Goal: Transaction & Acquisition: Subscribe to service/newsletter

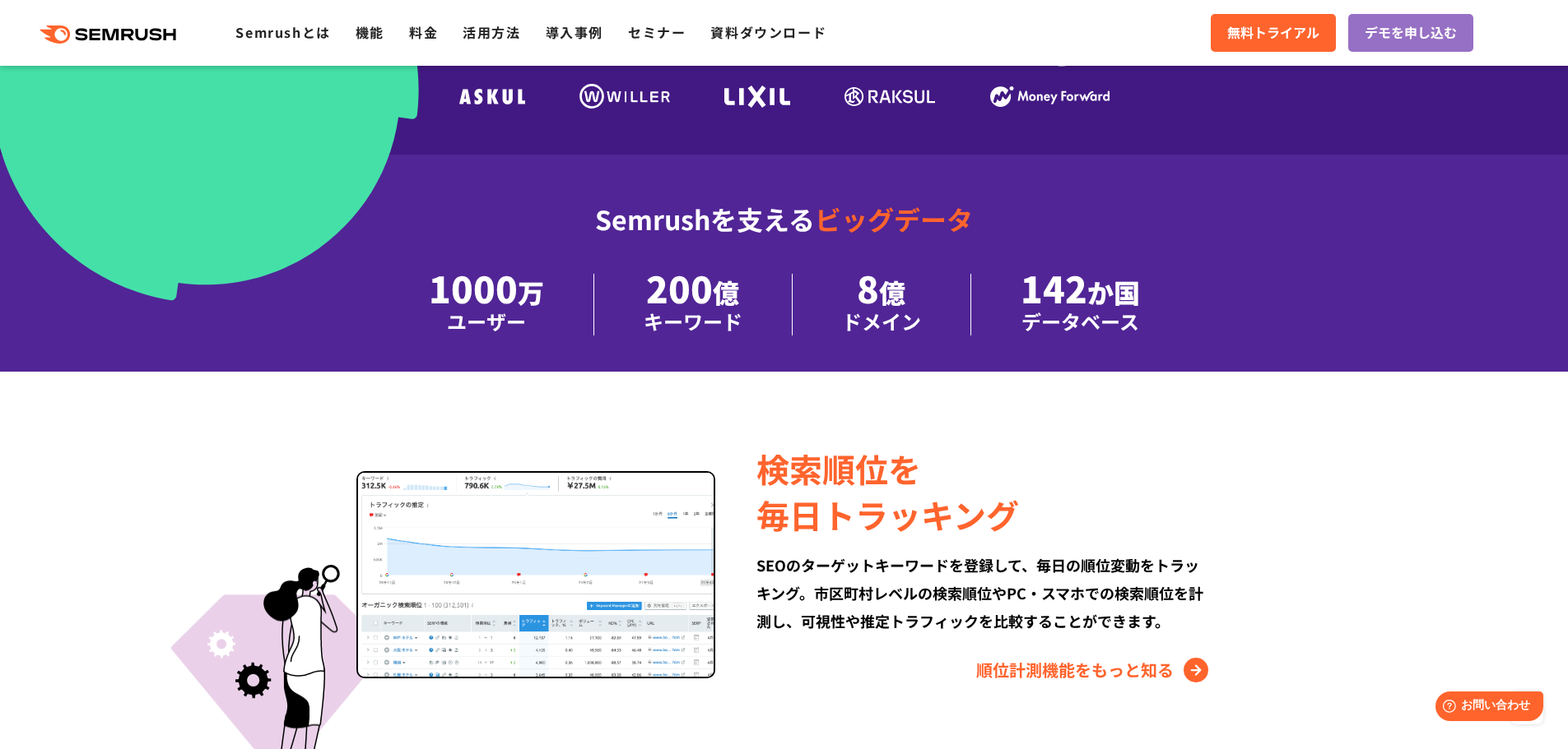
scroll to position [329, 0]
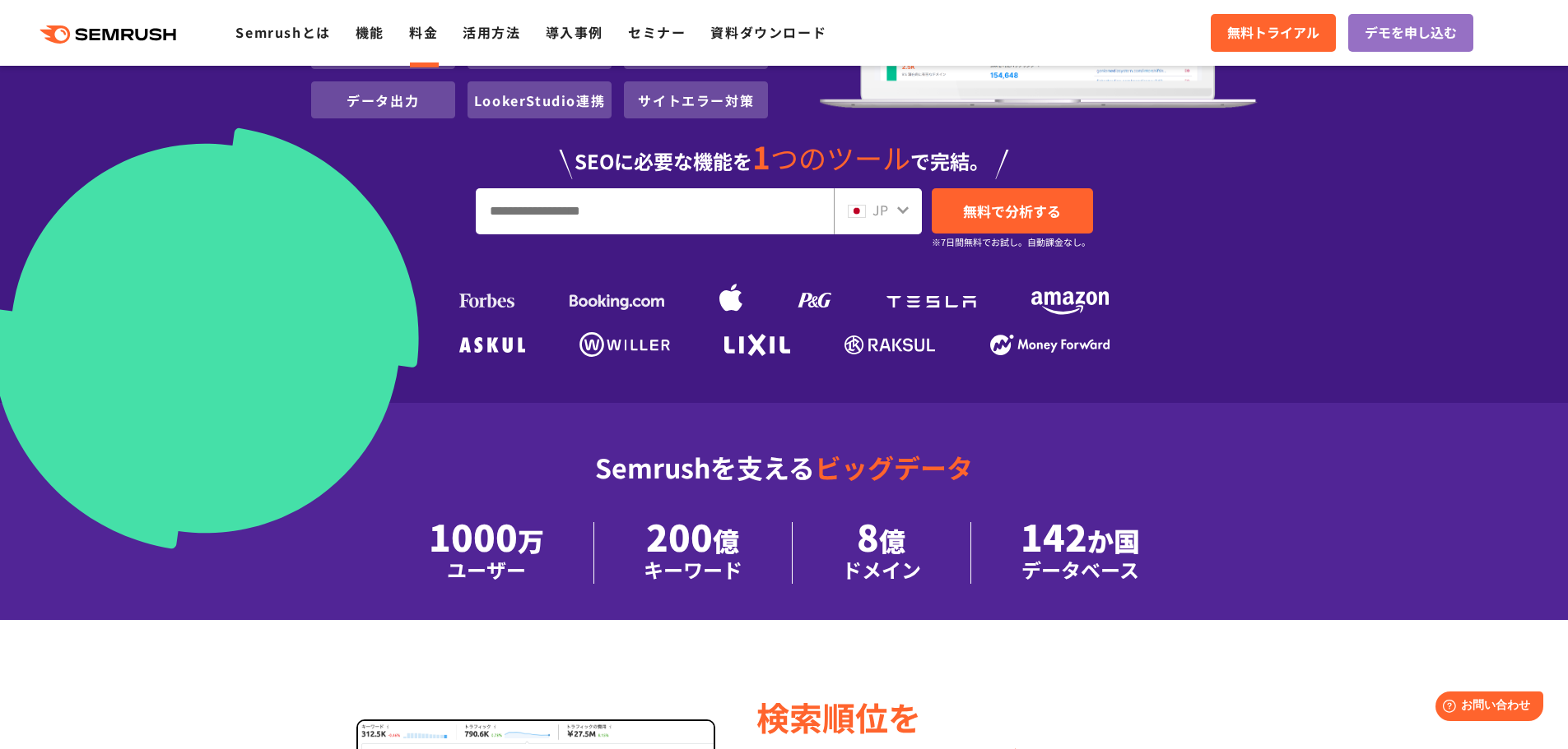
click at [423, 37] on link "料金" at bounding box center [423, 32] width 29 height 19
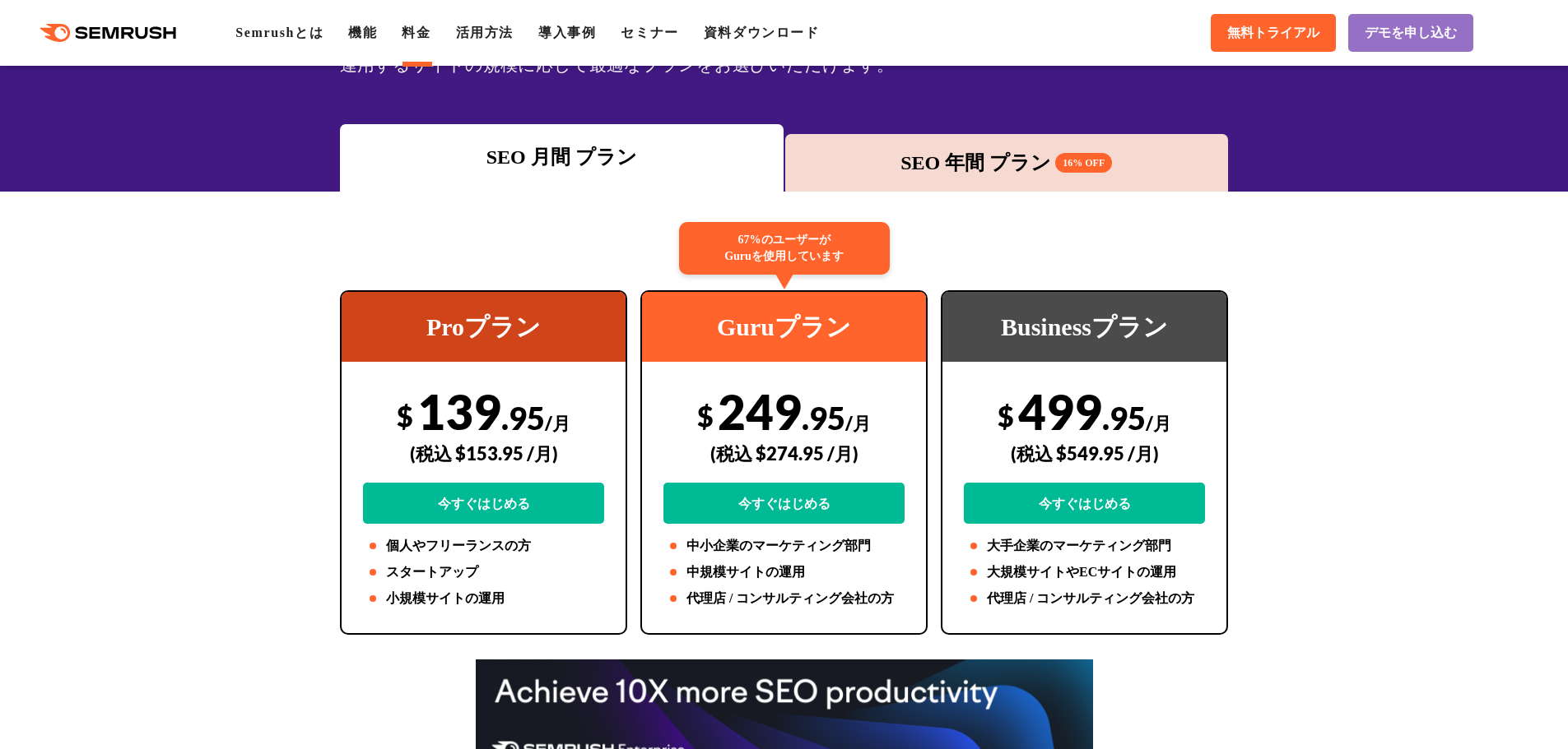
scroll to position [164, 0]
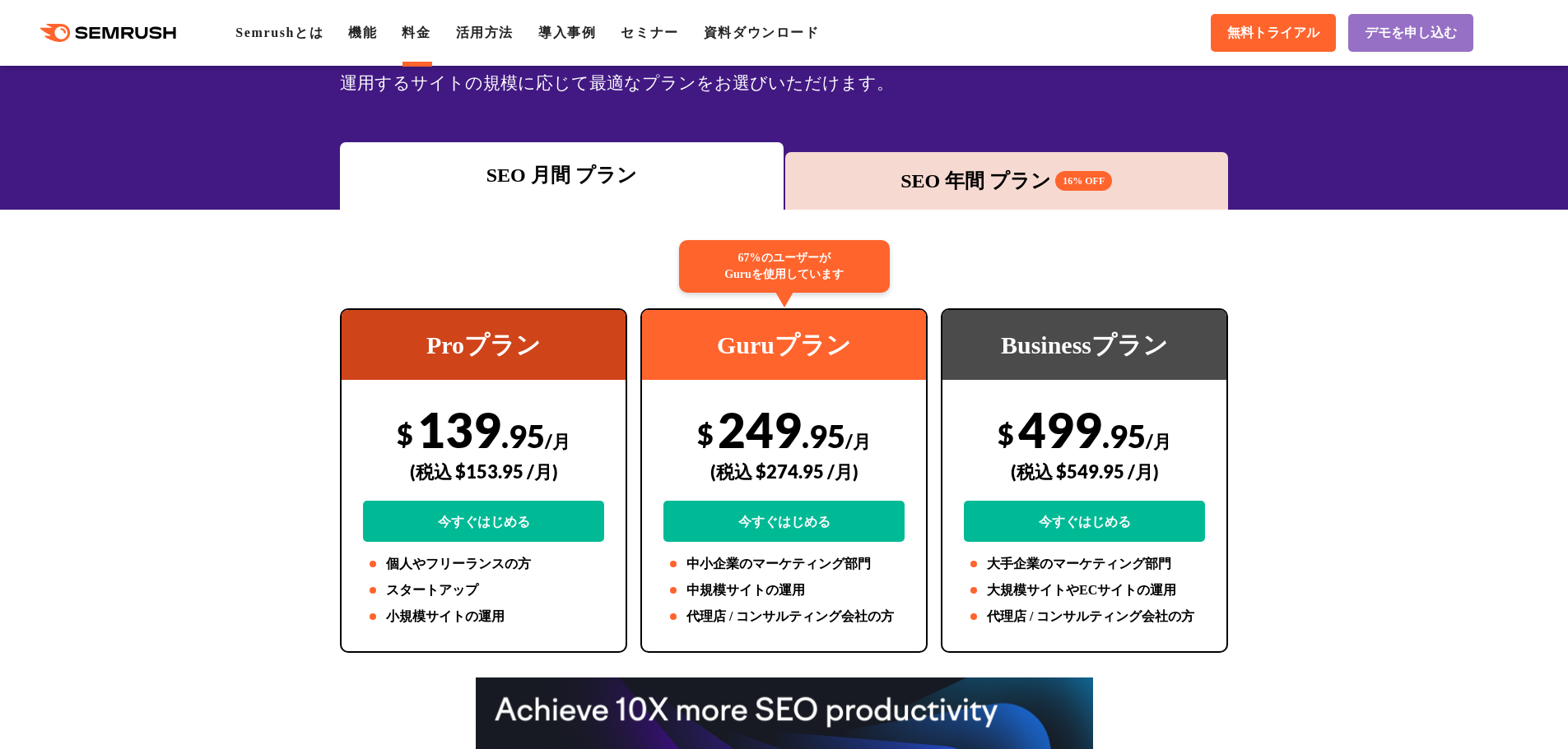
drag, startPoint x: 994, startPoint y: 149, endPoint x: 991, endPoint y: 171, distance: 22.2
click at [994, 149] on div "SEO 月間 プラン SEO 年間 プラン 16% OFF" at bounding box center [784, 175] width 889 height 68
click at [989, 176] on div "SEO 年間 プラン 16% OFF" at bounding box center [1006, 181] width 427 height 30
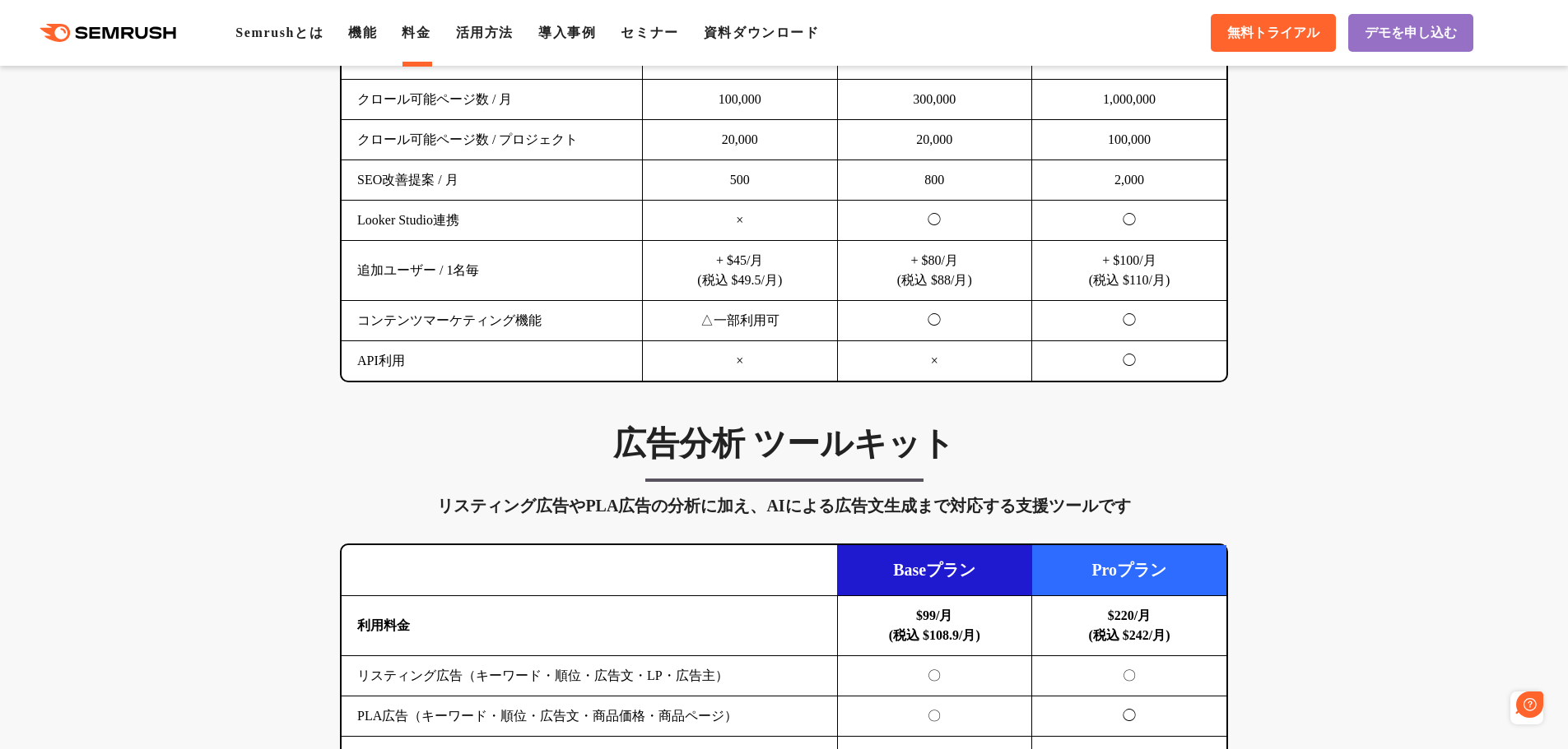
scroll to position [1399, 0]
